Goal: Task Accomplishment & Management: Manage account settings

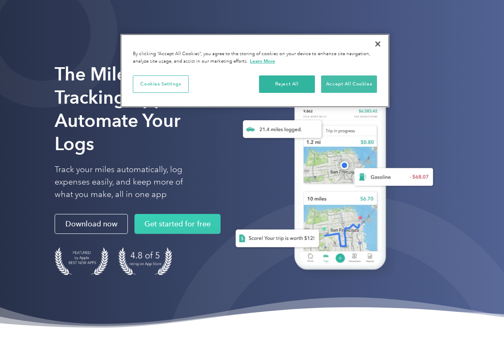
click at [348, 85] on button "Accept All Cookies" at bounding box center [349, 83] width 56 height 17
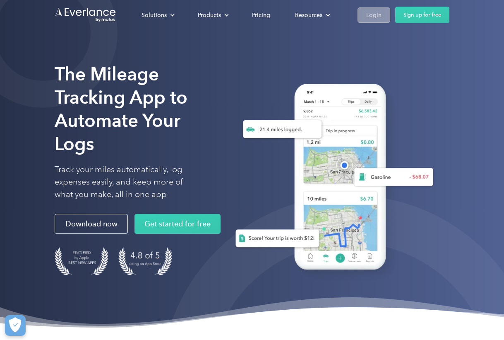
click at [366, 14] on div "Login" at bounding box center [373, 15] width 15 height 10
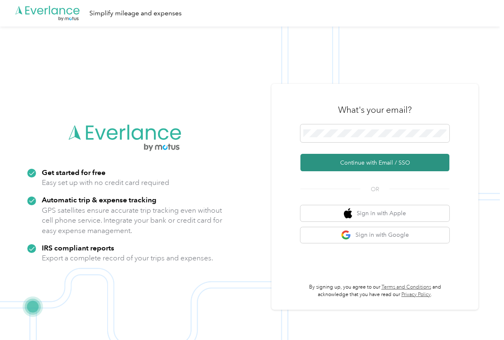
click at [364, 167] on button "Continue with Email / SSO" at bounding box center [375, 162] width 149 height 17
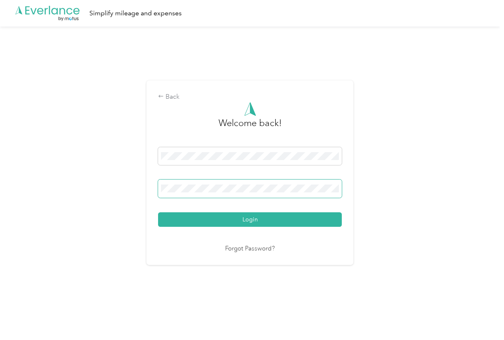
click at [252, 219] on button "Login" at bounding box center [250, 219] width 184 height 14
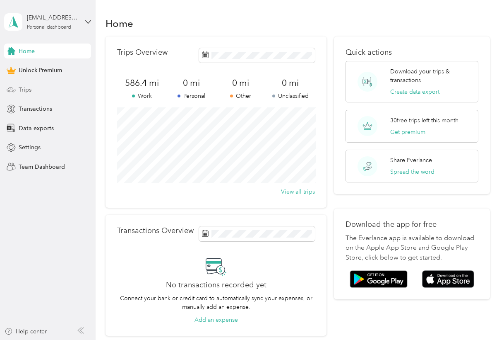
click at [29, 92] on span "Trips" at bounding box center [25, 89] width 13 height 9
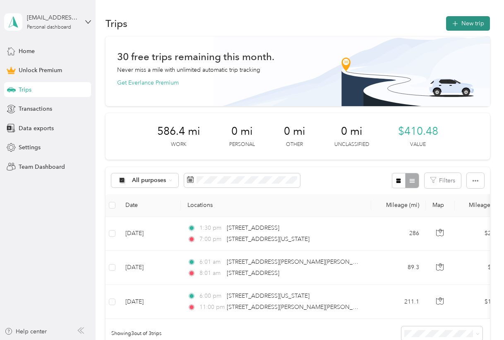
click at [472, 17] on button "New trip" at bounding box center [468, 23] width 44 height 14
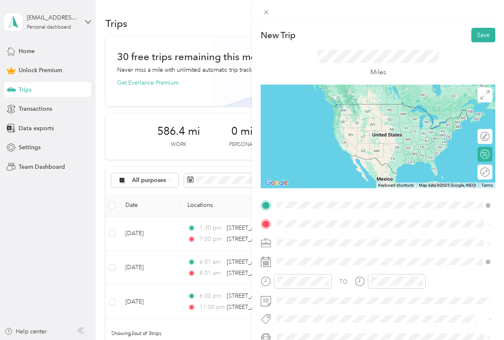
click at [319, 238] on span "528 Bushnell Drive Virginia Beach, Virginia 23451, United States" at bounding box center [349, 234] width 113 height 7
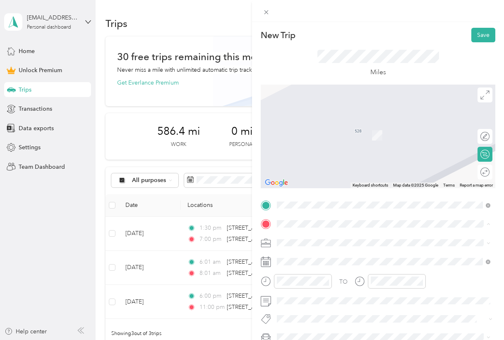
click at [264, 238] on icon at bounding box center [266, 243] width 10 height 10
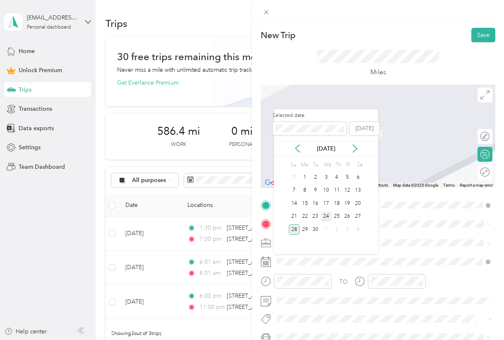
click at [329, 215] on div "24" at bounding box center [326, 216] width 11 height 10
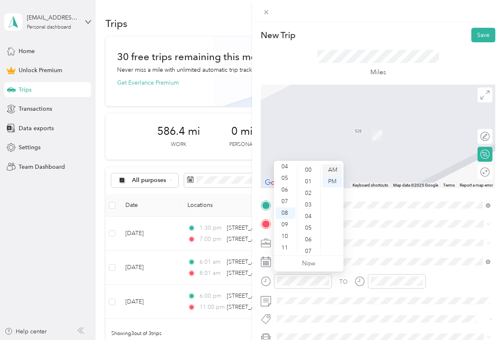
click at [326, 172] on div "AM" at bounding box center [333, 170] width 20 height 12
click at [286, 248] on div "11" at bounding box center [286, 248] width 20 height 12
click at [307, 165] on div "00" at bounding box center [309, 170] width 20 height 12
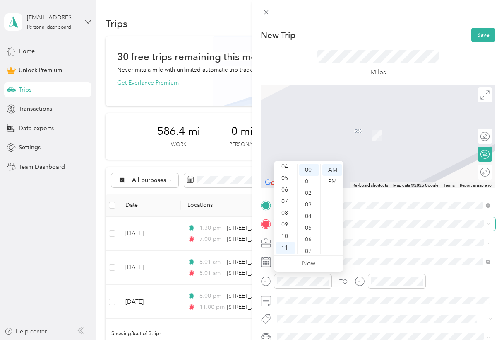
click at [380, 228] on span at bounding box center [385, 223] width 222 height 13
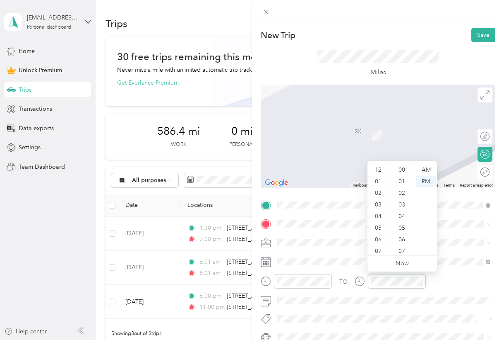
scroll to position [50, 0]
click at [423, 185] on div "PM" at bounding box center [426, 182] width 20 height 12
click at [378, 190] on div "06" at bounding box center [379, 190] width 20 height 12
click at [401, 169] on div "30" at bounding box center [403, 169] width 20 height 12
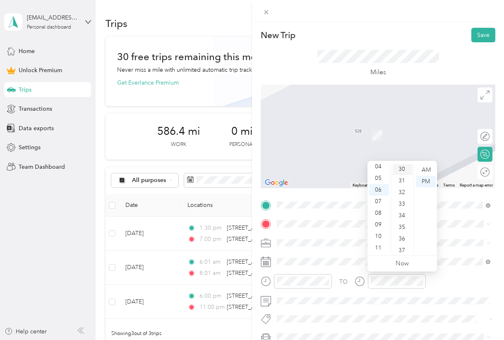
scroll to position [348, 0]
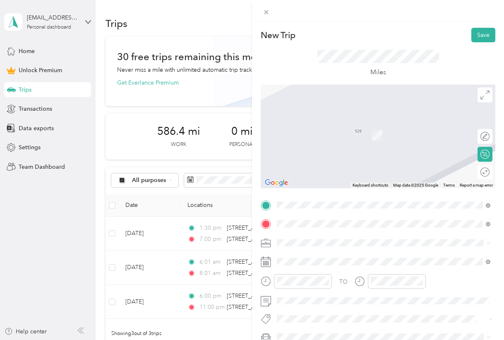
click at [325, 251] on span "520 Elliott Street Charlotte, North Carolina 28202, United States" at bounding box center [357, 253] width 129 height 7
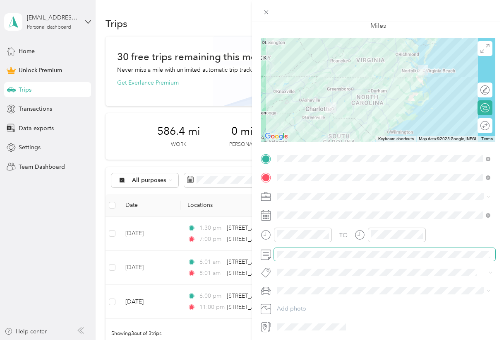
scroll to position [41, 0]
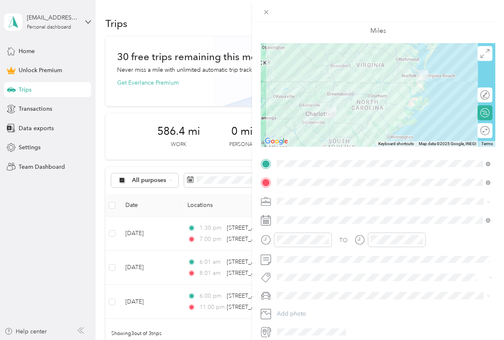
click at [291, 214] on span "Work" at bounding box center [287, 215] width 14 height 7
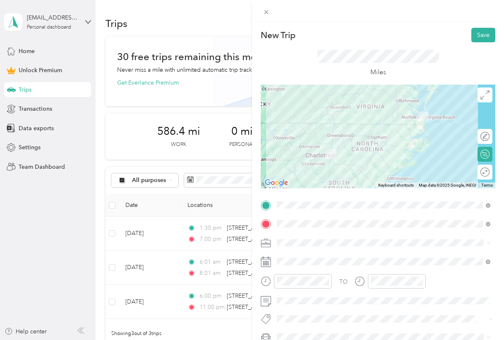
scroll to position [0, 0]
click at [477, 40] on button "Save" at bounding box center [484, 35] width 24 height 14
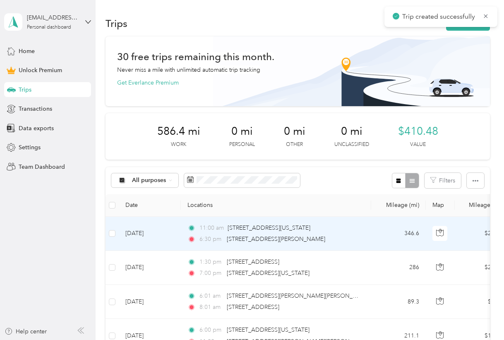
click at [142, 236] on td "Sep 24, 2025" at bounding box center [150, 234] width 62 height 34
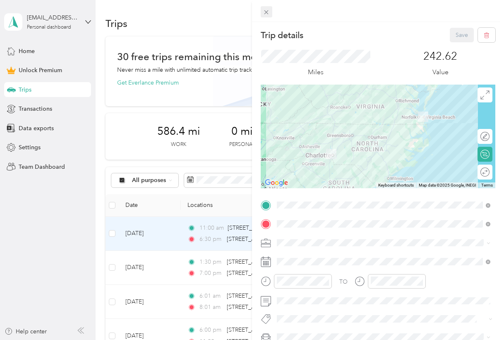
click at [266, 10] on icon at bounding box center [266, 12] width 7 height 7
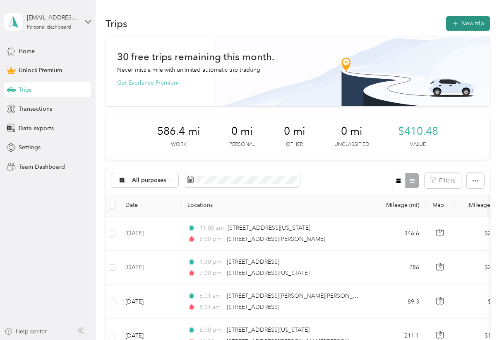
click at [463, 24] on button "New trip" at bounding box center [468, 23] width 44 height 14
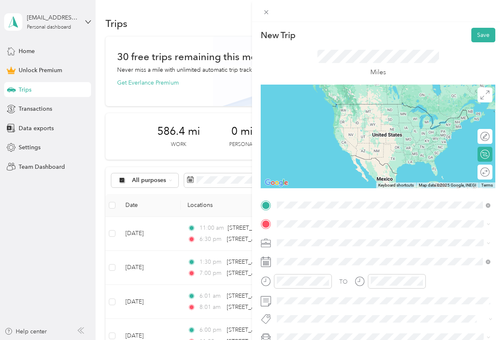
click at [346, 235] on span "520 Elliott Street Charlotte, North Carolina 28202, United States" at bounding box center [357, 234] width 129 height 7
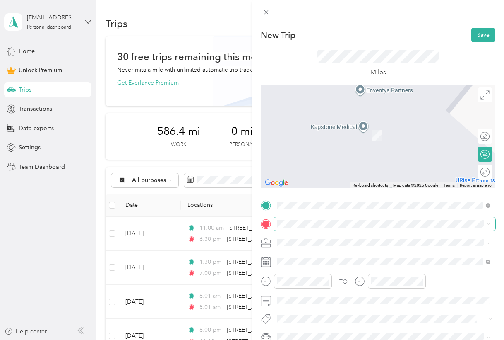
click at [316, 227] on span at bounding box center [385, 223] width 222 height 13
click at [306, 218] on span at bounding box center [385, 223] width 222 height 13
click at [325, 123] on span "528 Bushnell Drive Virginia Beach, Virginia 23451, United States" at bounding box center [349, 122] width 113 height 7
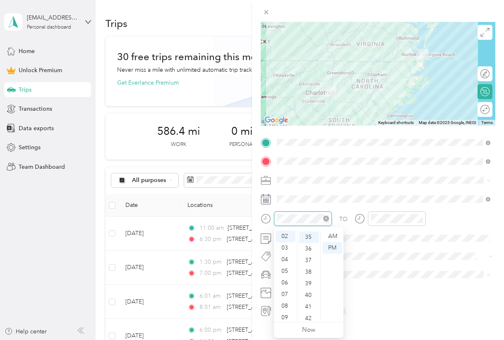
scroll to position [23, 0]
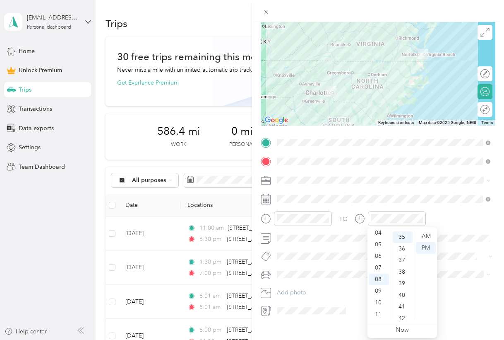
click at [461, 219] on div "TO" at bounding box center [378, 221] width 235 height 20
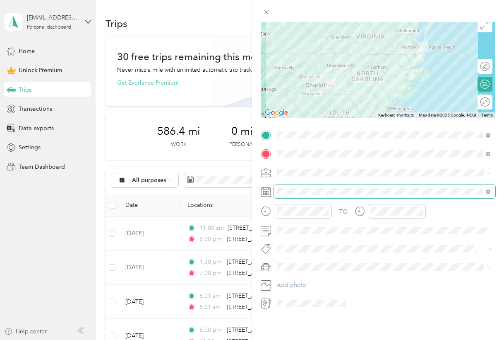
scroll to position [72, 0]
click at [283, 185] on span "Work" at bounding box center [287, 184] width 14 height 7
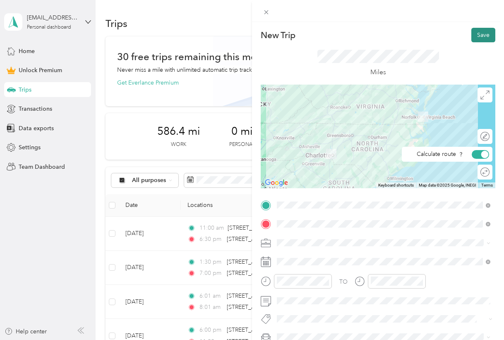
scroll to position [0, 0]
click at [480, 34] on button "Save" at bounding box center [484, 35] width 24 height 14
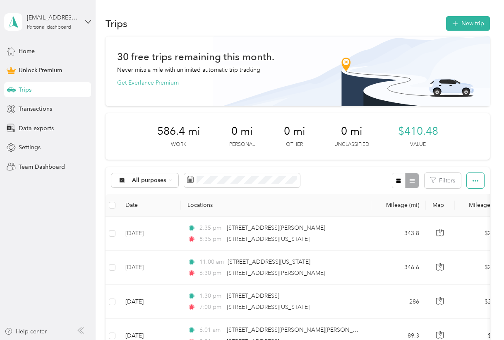
click at [472, 173] on button "button" at bounding box center [475, 180] width 17 height 15
click at [466, 208] on span "Export" at bounding box center [465, 210] width 17 height 7
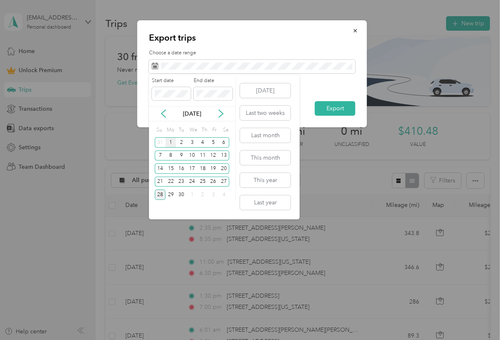
click at [169, 142] on div "1" at bounding box center [171, 142] width 11 height 10
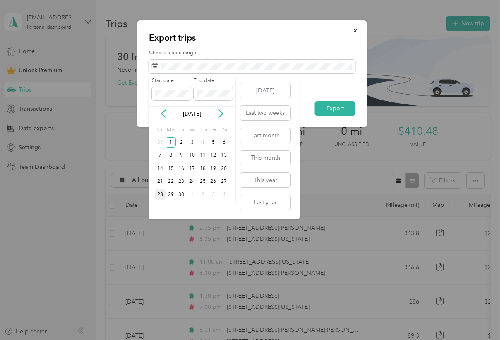
click at [162, 194] on div "28" at bounding box center [160, 194] width 11 height 10
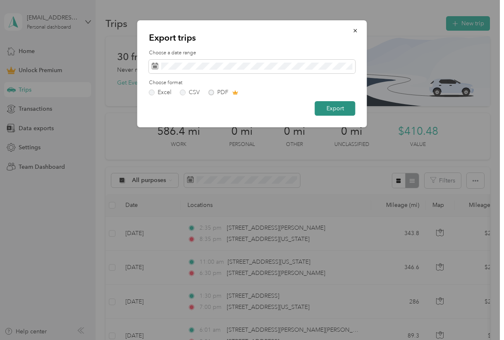
click at [343, 113] on button "Export" at bounding box center [335, 108] width 41 height 14
